Goal: Task Accomplishment & Management: Manage account settings

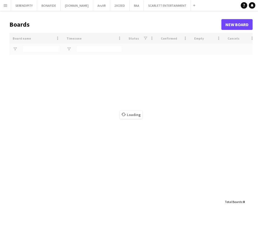
type input "****"
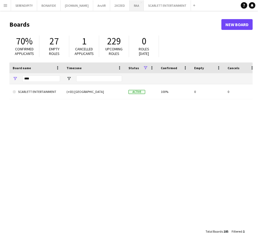
click at [130, 8] on button "RAA Close" at bounding box center [137, 5] width 14 height 11
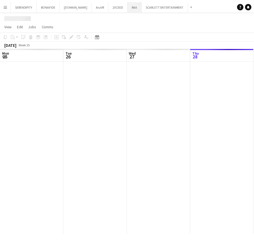
scroll to position [0, 129]
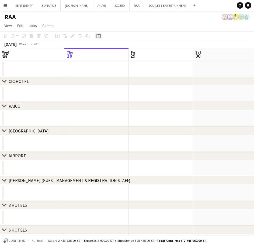
click at [100, 35] on icon at bounding box center [98, 36] width 4 height 4
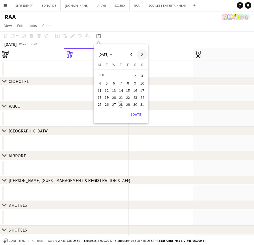
click at [141, 53] on span "Next month" at bounding box center [142, 54] width 11 height 11
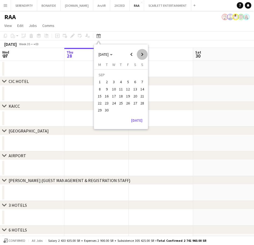
click at [140, 53] on span "Next month" at bounding box center [142, 54] width 11 height 11
click at [100, 108] on span "27" at bounding box center [99, 110] width 6 height 6
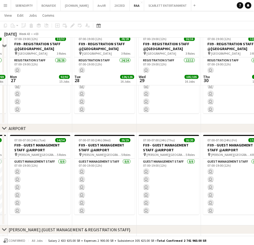
scroll to position [214, 0]
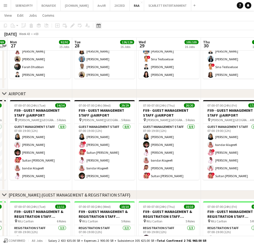
click at [100, 25] on icon "Date picker" at bounding box center [98, 25] width 4 height 4
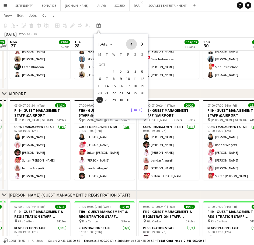
click at [132, 44] on span "Previous month" at bounding box center [131, 44] width 11 height 11
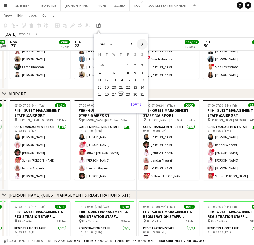
click at [143, 44] on span "Next month" at bounding box center [142, 44] width 11 height 11
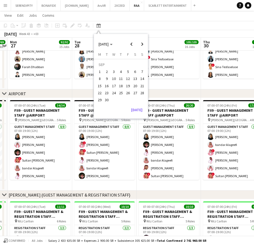
click at [98, 101] on span "29" at bounding box center [99, 100] width 6 height 6
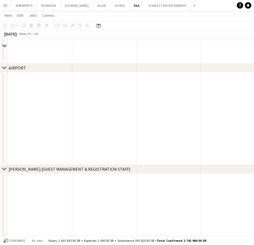
scroll to position [371, 0]
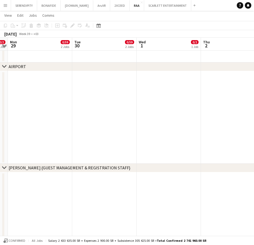
click at [5, 65] on icon "chevron-right" at bounding box center [4, 66] width 4 height 4
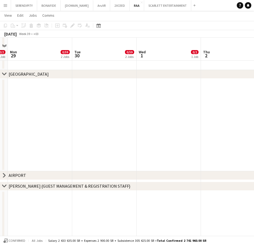
scroll to position [236, 0]
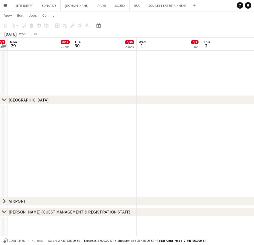
click at [4, 97] on div "chevron-right [GEOGRAPHIC_DATA]" at bounding box center [127, 100] width 254 height 9
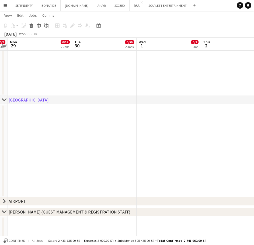
click at [5, 99] on icon "chevron-right" at bounding box center [4, 100] width 4 height 4
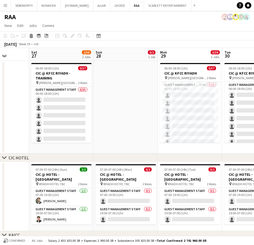
scroll to position [0, 166]
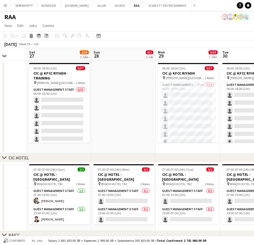
drag, startPoint x: 48, startPoint y: 151, endPoint x: 196, endPoint y: 144, distance: 148.0
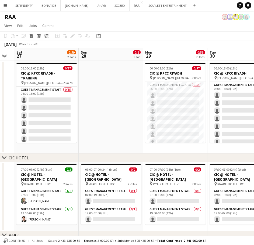
scroll to position [0, 181]
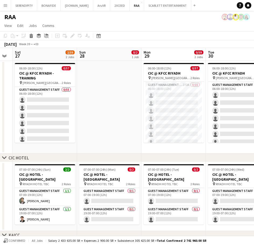
drag, startPoint x: 129, startPoint y: 125, endPoint x: 114, endPoint y: 125, distance: 14.5
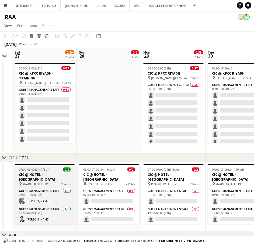
click at [42, 182] on span "RIYADH HOTEL TBC" at bounding box center [35, 184] width 26 height 4
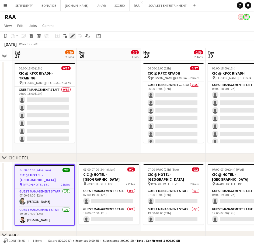
click at [73, 38] on icon "Edit" at bounding box center [72, 36] width 4 height 4
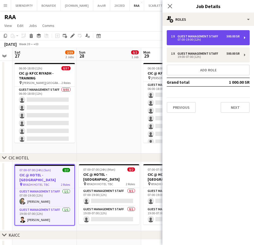
click at [214, 40] on div "07:00-19:00 (12h)" at bounding box center [205, 39] width 69 height 3
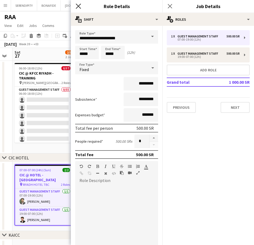
click at [79, 4] on icon "Close pop-in" at bounding box center [78, 6] width 5 height 5
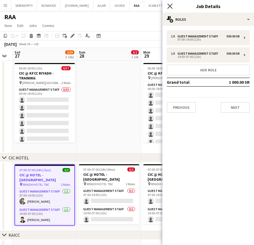
click at [170, 5] on icon "Close pop-in" at bounding box center [169, 6] width 5 height 5
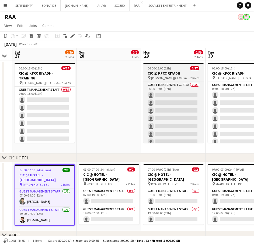
click at [176, 72] on h3 "CIC @ KFCC RIYADH" at bounding box center [173, 73] width 60 height 5
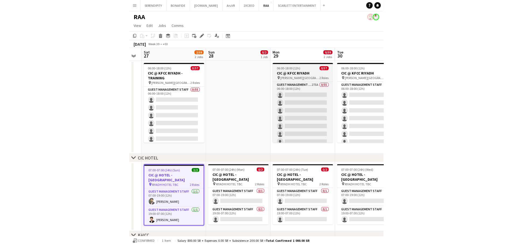
scroll to position [0, 180]
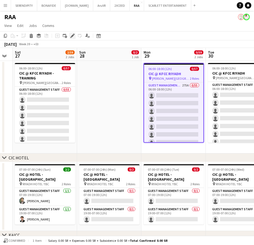
click at [70, 37] on icon "Edit" at bounding box center [72, 36] width 4 height 4
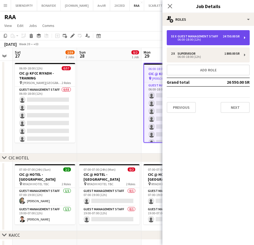
click at [200, 38] on div "06:00-18:00 (12h)" at bounding box center [205, 39] width 69 height 3
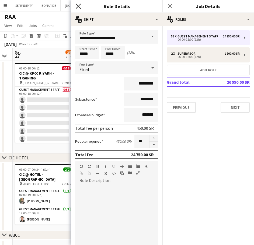
click at [80, 6] on icon "Close pop-in" at bounding box center [78, 6] width 5 height 5
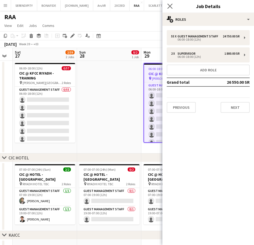
click at [172, 6] on icon "Close pop-in" at bounding box center [169, 6] width 5 height 5
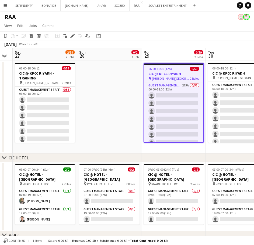
click at [118, 135] on app-date-cell at bounding box center [109, 107] width 64 height 93
